Goal: Book appointment/travel/reservation

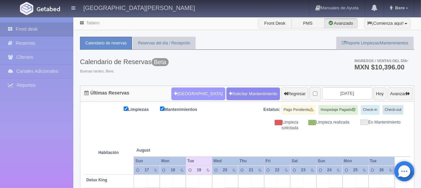
click at [187, 94] on button "[GEOGRAPHIC_DATA]" at bounding box center [199, 93] width 54 height 13
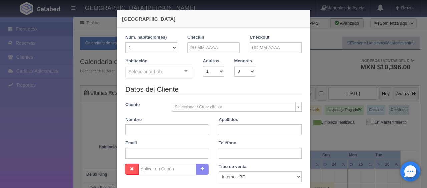
checkbox input "false"
click at [221, 49] on input "text" at bounding box center [214, 47] width 52 height 11
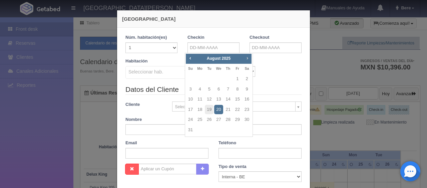
click at [244, 58] on link "Next" at bounding box center [247, 57] width 7 height 7
click at [207, 79] on link "2" at bounding box center [209, 79] width 9 height 10
type input "[DATE]"
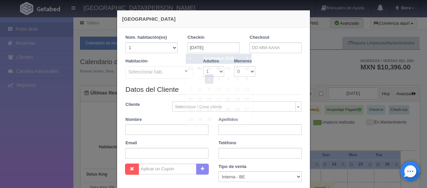
checkbox input "false"
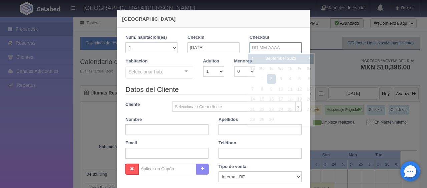
click at [252, 47] on input "text" at bounding box center [276, 47] width 52 height 11
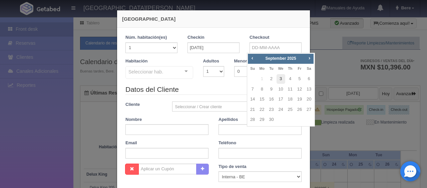
click at [282, 81] on link "3" at bounding box center [281, 79] width 9 height 10
type input "[DATE]"
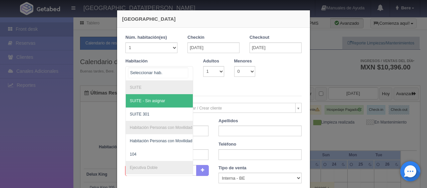
click at [159, 75] on div at bounding box center [159, 73] width 68 height 15
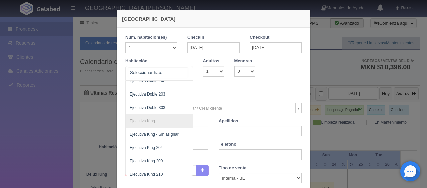
scroll to position [200, 0]
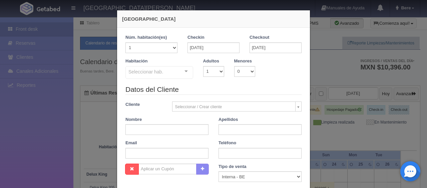
click at [66, 134] on div "[GEOGRAPHIC_DATA] 1 Núm. habitación(es) 1 2 3 4 5 6 7 8 9 10 11 12 13 14 15 16 …" at bounding box center [213, 94] width 427 height 188
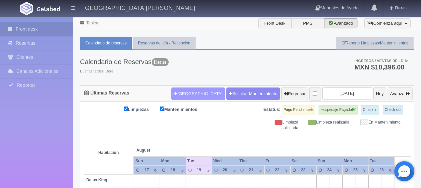
click at [189, 93] on button "[GEOGRAPHIC_DATA]" at bounding box center [199, 93] width 54 height 13
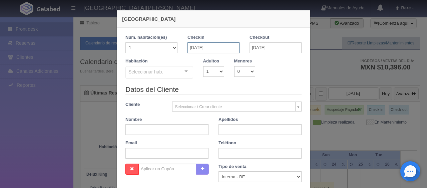
click at [197, 46] on input "[DATE]" at bounding box center [214, 47] width 52 height 11
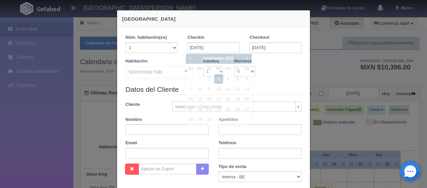
click at [158, 83] on div "Habitación Seleccionar hab. SUITE SUITE - Sin asignar SUITE 301 Habitación Pers…" at bounding box center [213, 71] width 186 height 26
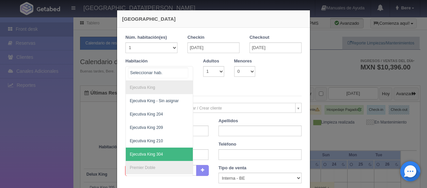
click at [176, 72] on div at bounding box center [159, 73] width 68 height 15
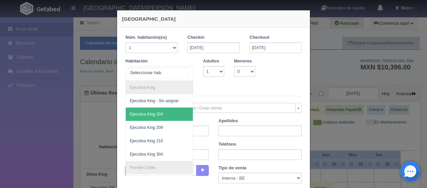
scroll to position [234, 0]
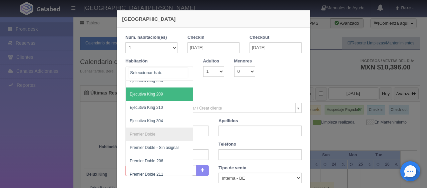
click at [162, 93] on span "Ejecutiva King 209" at bounding box center [182, 93] width 112 height 13
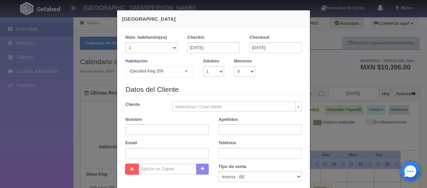
checkbox input "false"
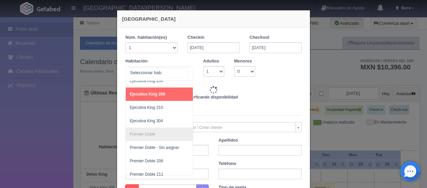
type input "1299.00"
checkbox input "false"
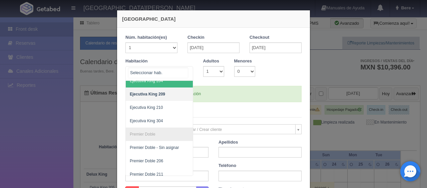
click at [166, 82] on span "Ejecutiva King 204" at bounding box center [182, 80] width 112 height 13
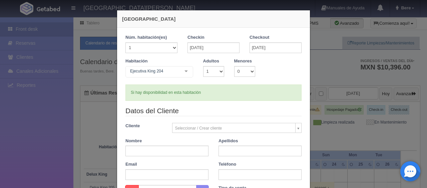
checkbox input "false"
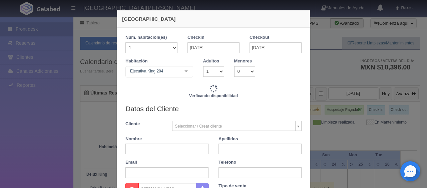
type input "1299.00"
checkbox input "false"
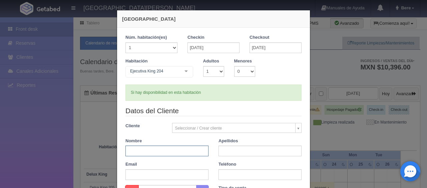
click at [142, 147] on input "text" at bounding box center [166, 150] width 83 height 11
paste input "[PERSON_NAME]"
drag, startPoint x: 136, startPoint y: 150, endPoint x: 157, endPoint y: 149, distance: 21.1
click at [157, 149] on input "[PERSON_NAME]" at bounding box center [166, 150] width 83 height 11
type input "[PERSON_NAME]"
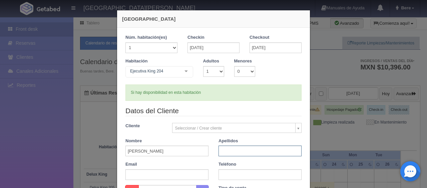
click at [236, 147] on input "text" at bounding box center [260, 150] width 83 height 11
paste input "[PERSON_NAME]"
type input "[PERSON_NAME]"
click at [176, 154] on input "[PERSON_NAME]" at bounding box center [166, 150] width 83 height 11
click at [174, 154] on input "[PERSON_NAME]" at bounding box center [166, 150] width 83 height 11
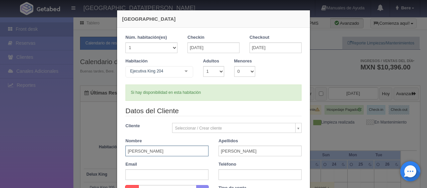
scroll to position [67, 0]
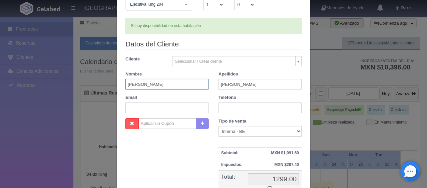
type input "[PERSON_NAME]"
click at [243, 130] on select "Correo Electronico Interna - BE Llamada OTA Externa Otro WALK IN" at bounding box center [260, 131] width 83 height 11
select select "extota"
click at [219, 126] on select "Correo Electronico Interna - BE Llamada OTA Externa Otro WALK IN" at bounding box center [260, 131] width 83 height 11
click at [229, 111] on input "text" at bounding box center [260, 107] width 83 height 11
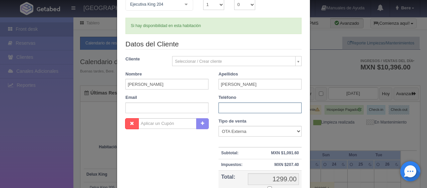
paste input "1 4611261551"
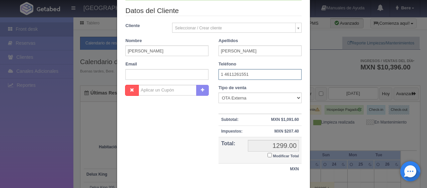
scroll to position [133, 0]
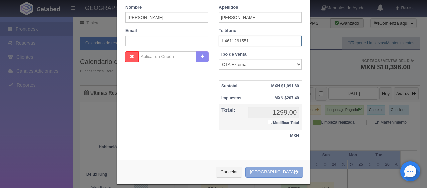
type input "1 4611261551"
click at [278, 170] on button "[GEOGRAPHIC_DATA]" at bounding box center [274, 172] width 58 height 11
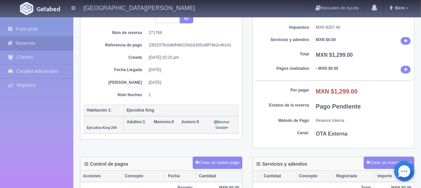
scroll to position [133, 0]
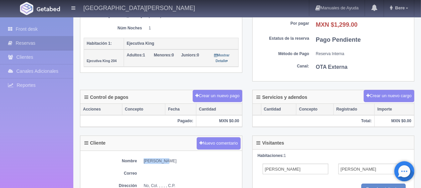
drag, startPoint x: 138, startPoint y: 155, endPoint x: 181, endPoint y: 157, distance: 42.8
click at [181, 157] on div "Nombre [PERSON_NAME] Correo Dirección No, Col. , , , , C.P. Teléfono [PHONE_NUM…" at bounding box center [161, 187] width 162 height 73
copy dd "[PERSON_NAME]"
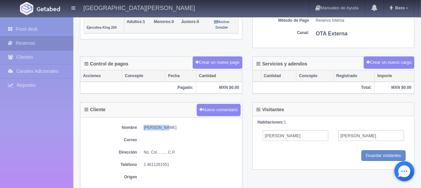
scroll to position [200, 0]
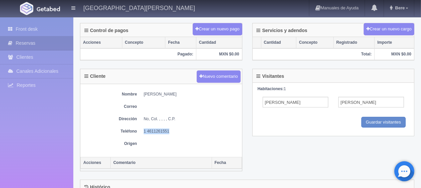
drag, startPoint x: 142, startPoint y: 130, endPoint x: 211, endPoint y: 132, distance: 68.5
click at [211, 132] on div "Nombre [PERSON_NAME] Correo Dirección No, Col. , , , , C.P. Teléfono [PHONE_NUM…" at bounding box center [161, 120] width 162 height 73
copy dd "1 4611261551"
click at [222, 131] on dd "1 4611261551" at bounding box center [191, 131] width 95 height 6
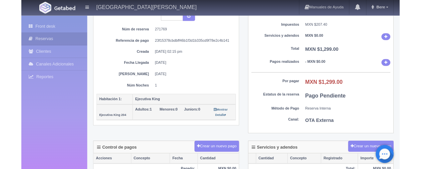
scroll to position [0, 0]
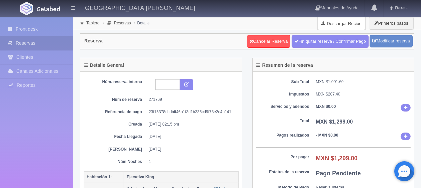
click at [330, 20] on link "Descargar Recibo" at bounding box center [342, 23] width 48 height 13
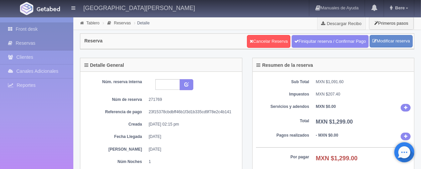
click at [8, 29] on icon at bounding box center [12, 29] width 8 height 7
